Goal: Information Seeking & Learning: Learn about a topic

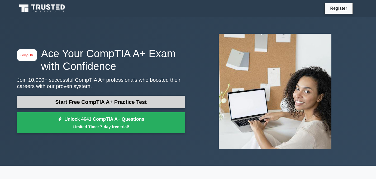
click at [95, 102] on link "Start Free CompTIA A+ Practice Test" at bounding box center [101, 102] width 168 height 13
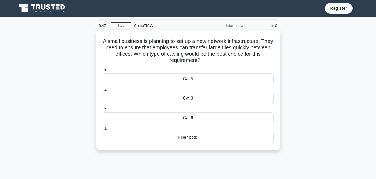
click at [184, 139] on div "Fiber optic" at bounding box center [188, 137] width 171 height 11
click at [103, 131] on input "d. Fiber optic" at bounding box center [103, 128] width 0 height 3
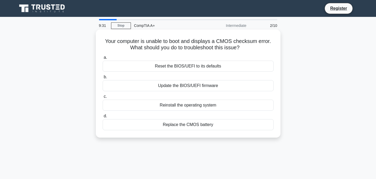
click at [192, 69] on div "Reset the BIOS/UEFI to its defaults" at bounding box center [188, 66] width 171 height 11
click at [103, 59] on input "a. Reset the BIOS/UEFI to its defaults" at bounding box center [103, 57] width 0 height 3
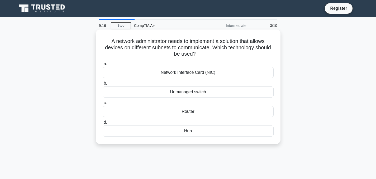
click at [181, 111] on div "Router" at bounding box center [188, 111] width 171 height 11
click at [103, 105] on input "c. Router" at bounding box center [103, 102] width 0 height 3
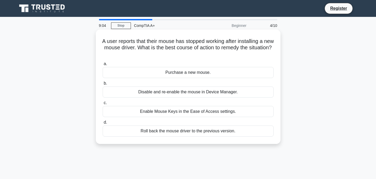
click at [172, 135] on div "Roll back the mouse driver to the previous version." at bounding box center [188, 131] width 171 height 11
click at [103, 124] on input "d. Roll back the mouse driver to the previous version." at bounding box center [103, 122] width 0 height 3
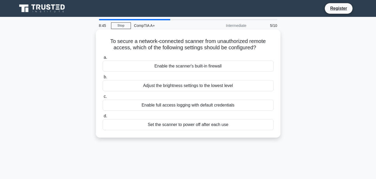
click at [196, 66] on div "Enable the scanner's built-in firewall" at bounding box center [188, 66] width 171 height 11
click at [103, 59] on input "a. Enable the scanner's built-in firewall" at bounding box center [103, 57] width 0 height 3
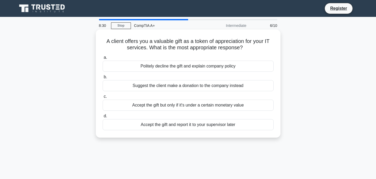
click at [148, 129] on div "Accept the gift and report it to your supervisor later" at bounding box center [188, 124] width 171 height 11
click at [103, 118] on input "d. Accept the gift and report it to your supervisor later" at bounding box center [103, 115] width 0 height 3
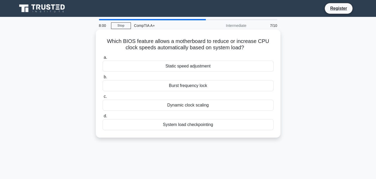
click at [194, 105] on div "Dynamic clock scaling" at bounding box center [188, 105] width 171 height 11
click at [103, 98] on input "c. Dynamic clock scaling" at bounding box center [103, 96] width 0 height 3
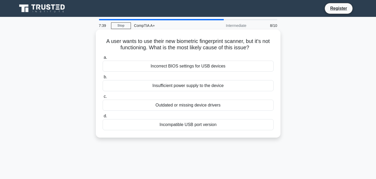
click at [182, 106] on div "Outdated or missing device drivers" at bounding box center [188, 105] width 171 height 11
click at [103, 98] on input "c. Outdated or missing device drivers" at bounding box center [103, 96] width 0 height 3
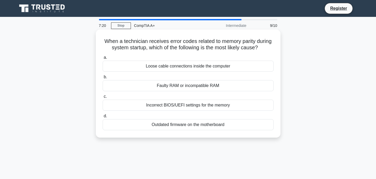
click at [175, 86] on div "Faulty RAM or incompatible RAM" at bounding box center [188, 85] width 171 height 11
click at [103, 79] on input "b. Faulty RAM or incompatible RAM" at bounding box center [103, 76] width 0 height 3
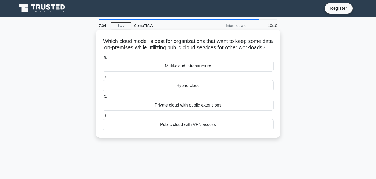
click at [195, 91] on div "Hybrid cloud" at bounding box center [188, 85] width 171 height 11
click at [103, 79] on input "b. Hybrid cloud" at bounding box center [103, 76] width 0 height 3
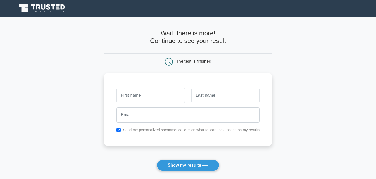
click at [144, 93] on input "text" at bounding box center [150, 95] width 68 height 15
type input "Samuel"
click at [207, 94] on input "text" at bounding box center [225, 95] width 68 height 15
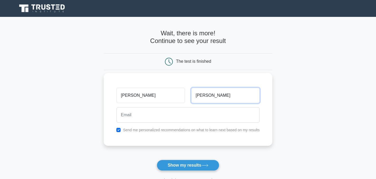
type input "Simonis"
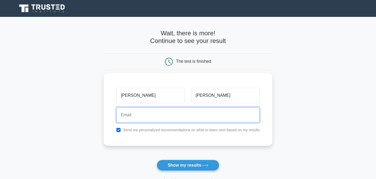
click at [183, 111] on input "email" at bounding box center [187, 114] width 143 height 15
type input "simonissamuel@gmail.com"
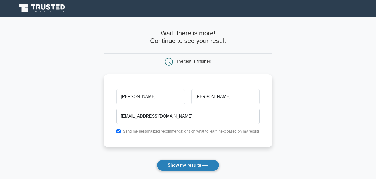
click at [192, 163] on button "Show my results" at bounding box center [188, 165] width 62 height 11
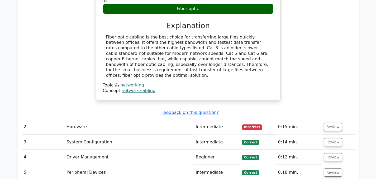
scroll to position [580, 0]
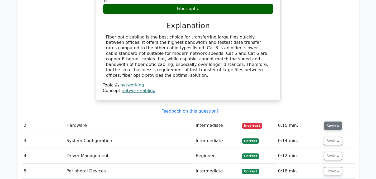
click at [335, 122] on button "Review" at bounding box center [333, 126] width 18 height 8
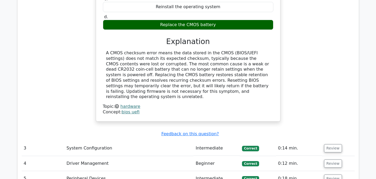
scroll to position [791, 0]
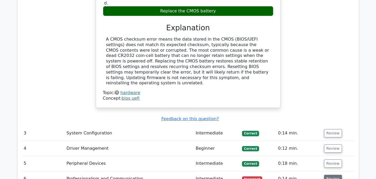
click at [334, 175] on button "Review" at bounding box center [333, 179] width 18 height 8
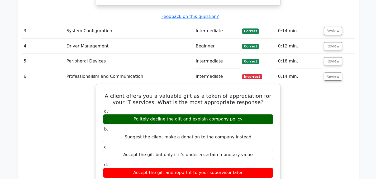
scroll to position [896, 0]
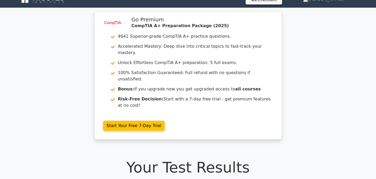
scroll to position [0, 0]
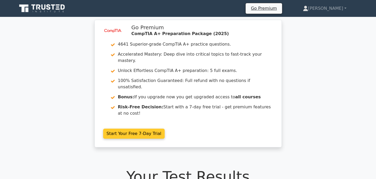
click at [128, 129] on link "Start Your Free 7-Day Trial" at bounding box center [134, 134] width 62 height 10
